Goal: Task Accomplishment & Management: Use online tool/utility

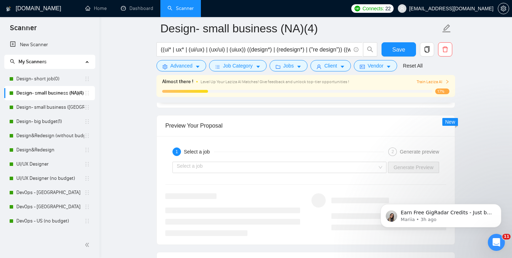
scroll to position [1455, 0]
click at [370, 165] on input "search" at bounding box center [277, 169] width 201 height 11
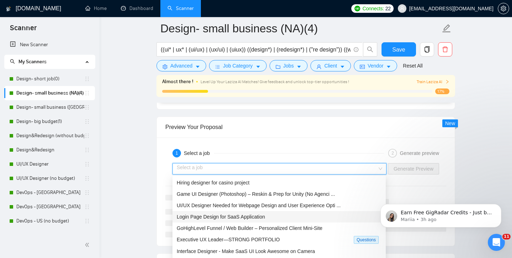
click at [255, 217] on span "Login Page Design for SaaS Application" at bounding box center [221, 217] width 88 height 6
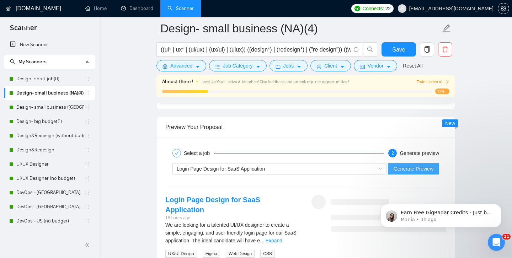
click at [393, 165] on button "Generate Preview" at bounding box center [413, 168] width 51 height 11
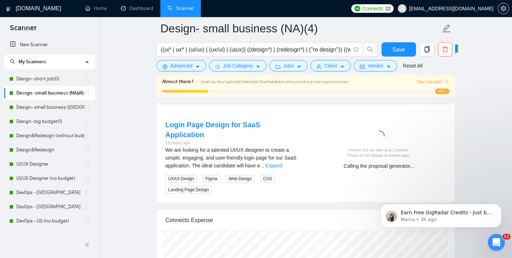
scroll to position [1527, 0]
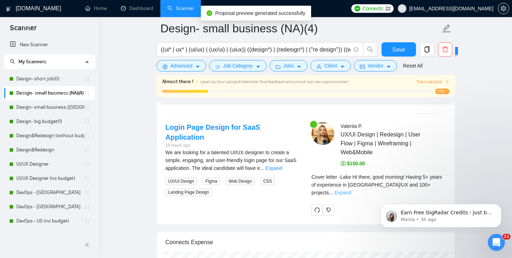
click at [351, 190] on link "Expand" at bounding box center [343, 193] width 17 height 6
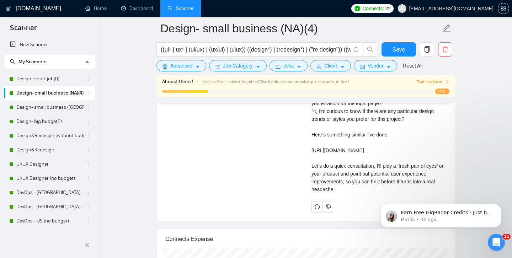
scroll to position [1697, 0]
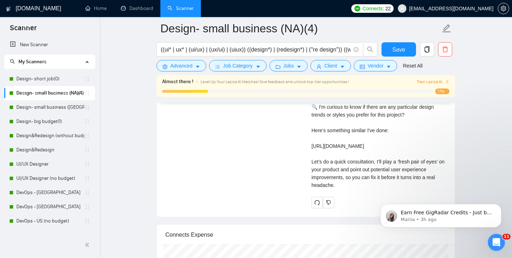
drag, startPoint x: 359, startPoint y: 178, endPoint x: 344, endPoint y: 184, distance: 16.1
click at [344, 184] on div "Cover letter Lake Hi there, good morning! Having 5+ years of experience in UI/U…" at bounding box center [379, 99] width 135 height 180
click at [42, 78] on link "Design- short job(0)" at bounding box center [50, 79] width 68 height 14
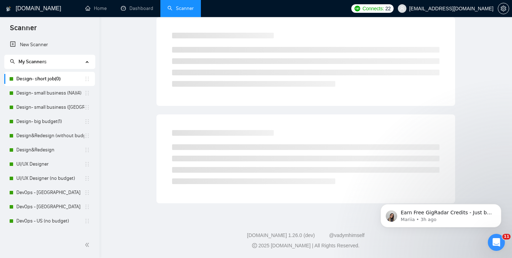
scroll to position [23, 0]
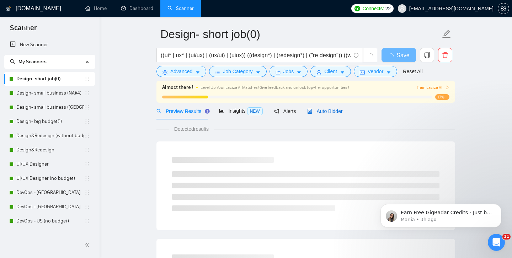
click at [336, 112] on span "Auto Bidder" at bounding box center [324, 111] width 35 height 6
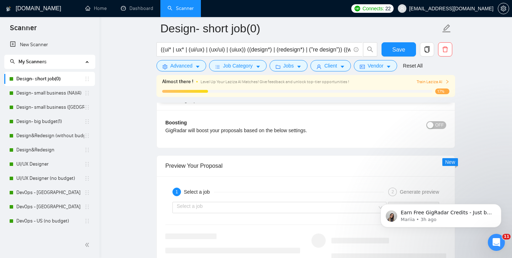
scroll to position [1329, 0]
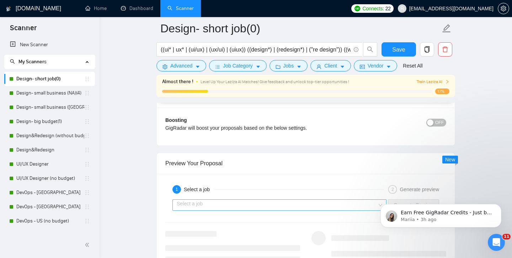
click at [242, 204] on input "search" at bounding box center [277, 205] width 201 height 11
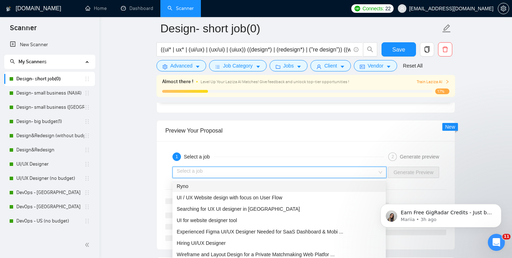
scroll to position [1363, 0]
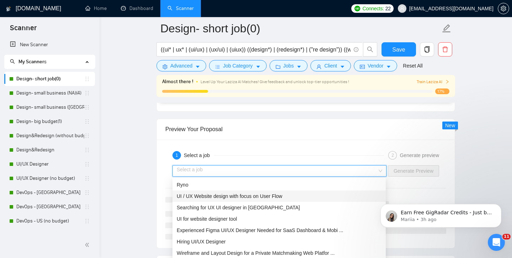
click at [240, 197] on span "UI / UX Website design with focus on User Flow" at bounding box center [230, 197] width 106 height 6
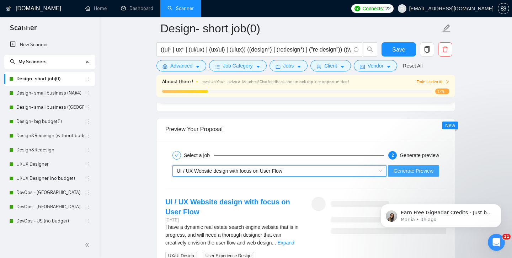
click at [415, 169] on span "Generate Preview" at bounding box center [414, 171] width 40 height 8
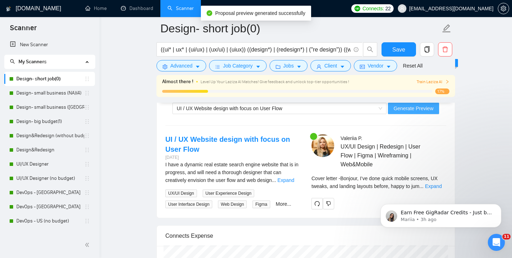
scroll to position [1460, 0]
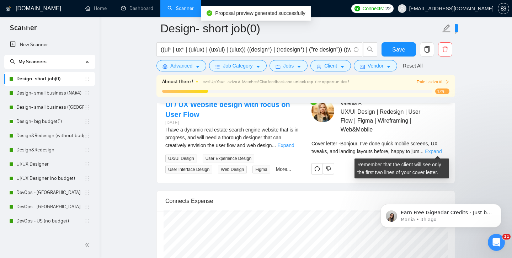
click at [434, 152] on link "Expand" at bounding box center [433, 152] width 17 height 6
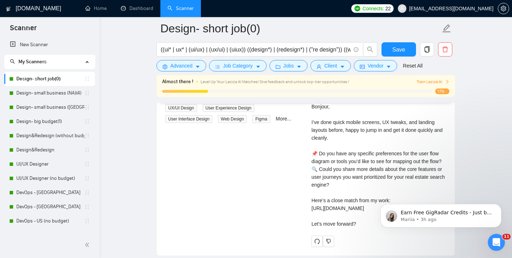
scroll to position [1511, 0]
click at [498, 208] on icon "Dismiss notification" at bounding box center [500, 206] width 4 height 4
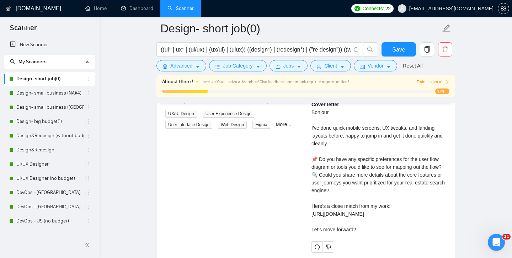
scroll to position [1504, 0]
click at [51, 123] on link "Design- big budget(1)" at bounding box center [50, 122] width 68 height 14
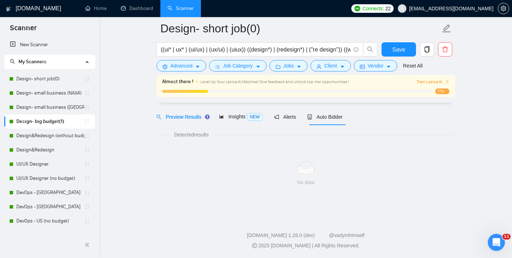
scroll to position [23, 0]
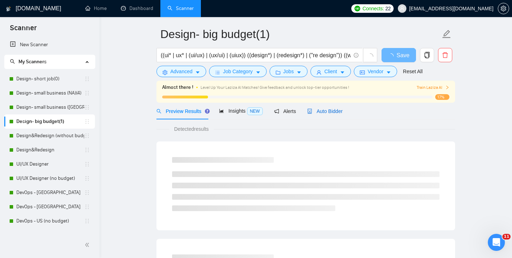
click at [325, 115] on div "Auto Bidder" at bounding box center [324, 111] width 35 height 8
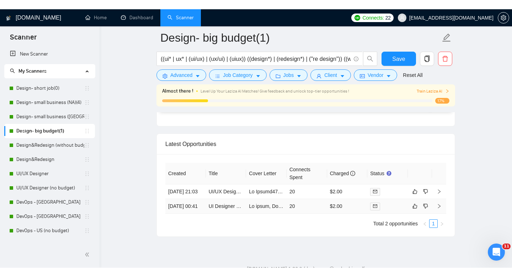
scroll to position [1749, 0]
